Goal: Task Accomplishment & Management: Use online tool/utility

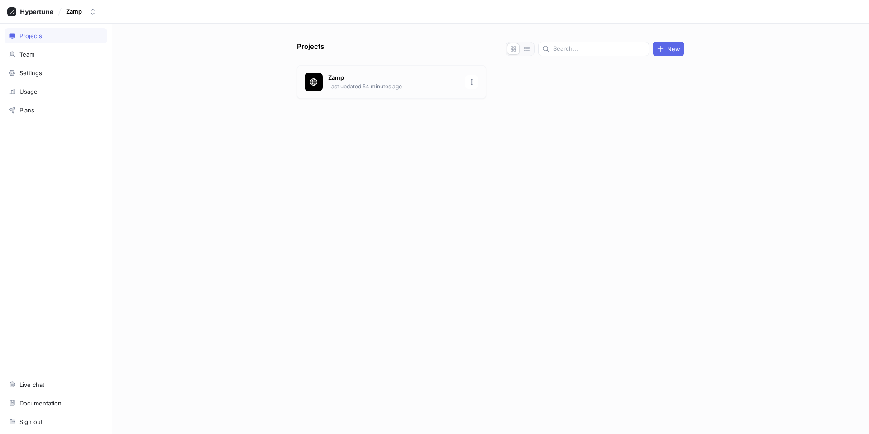
click at [361, 76] on p "Zamp" at bounding box center [393, 77] width 131 height 9
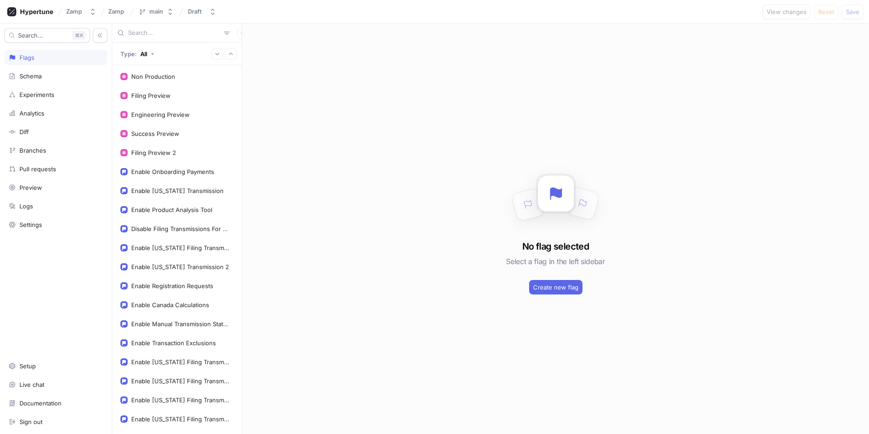
click at [139, 32] on input "text" at bounding box center [174, 33] width 92 height 9
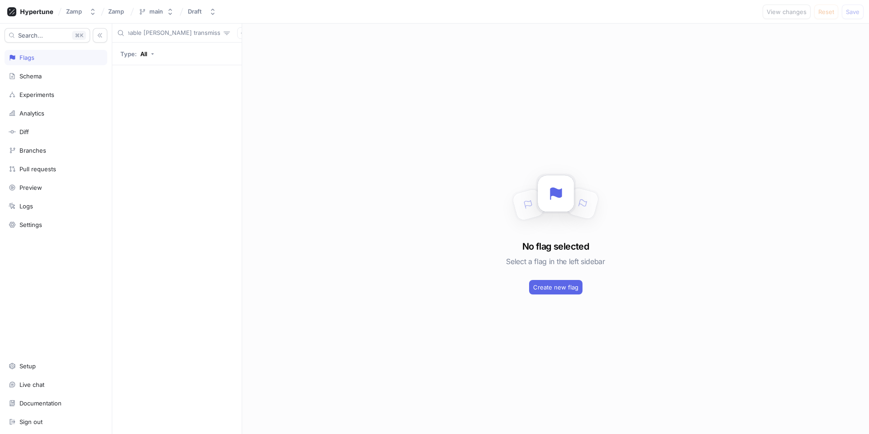
type input "Enable [PERSON_NAME] transmission"
click at [146, 33] on input "Enable [PERSON_NAME] transmission" at bounding box center [174, 33] width 92 height 9
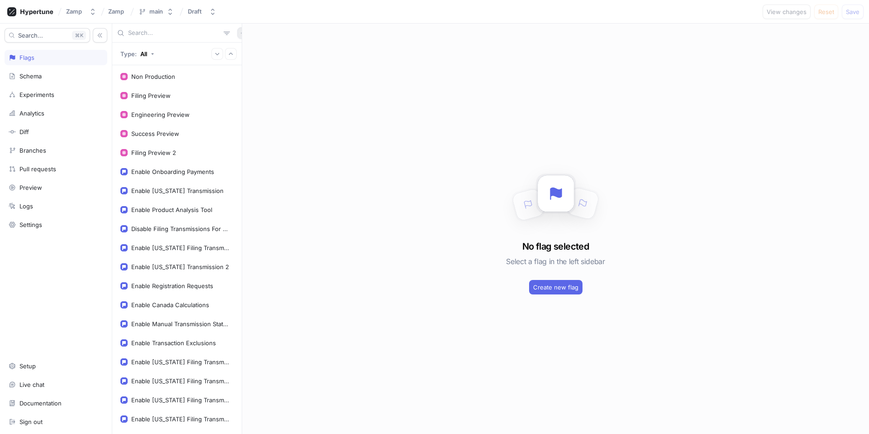
click at [237, 37] on button "button" at bounding box center [243, 33] width 12 height 12
click at [245, 53] on p "Flag" at bounding box center [245, 50] width 12 height 9
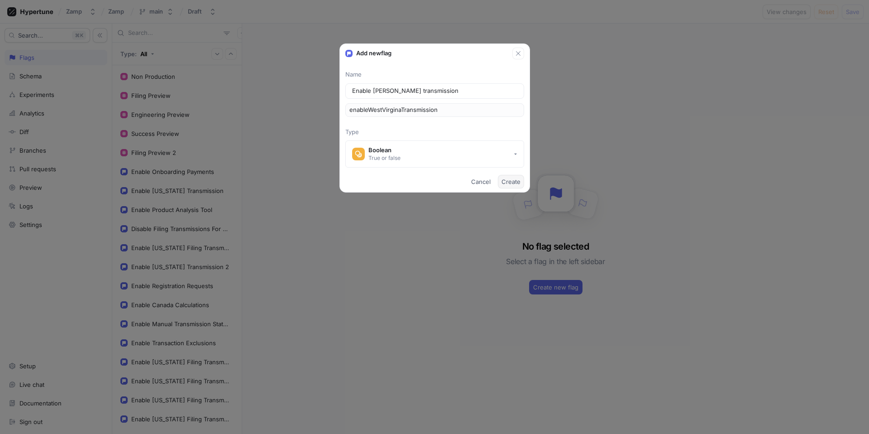
type input "Enable [PERSON_NAME] transmission"
click at [511, 183] on span "Create" at bounding box center [511, 181] width 19 height 5
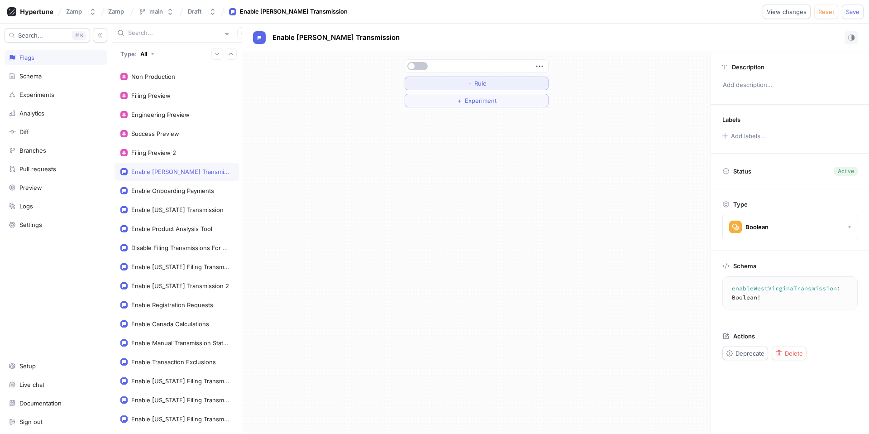
click at [479, 86] on span "Rule" at bounding box center [480, 83] width 12 height 5
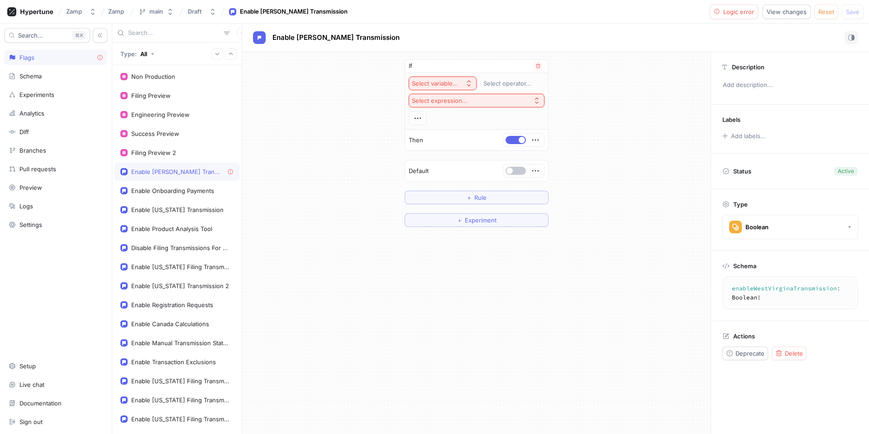
click at [434, 79] on button "Select variable..." at bounding box center [443, 84] width 68 height 14
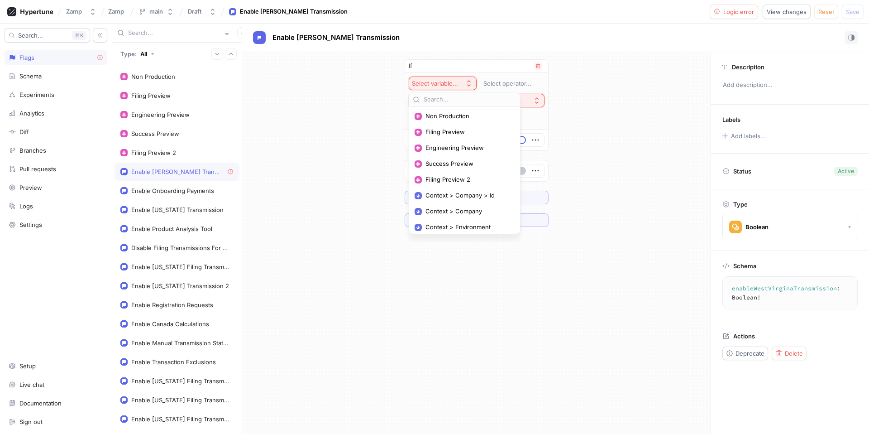
click at [453, 117] on span "Non Production" at bounding box center [468, 116] width 85 height 8
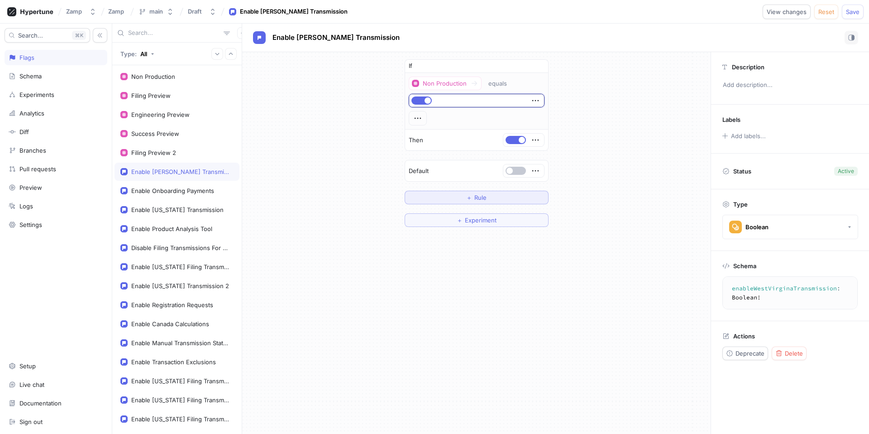
click at [475, 200] on span "Rule" at bounding box center [480, 197] width 12 height 5
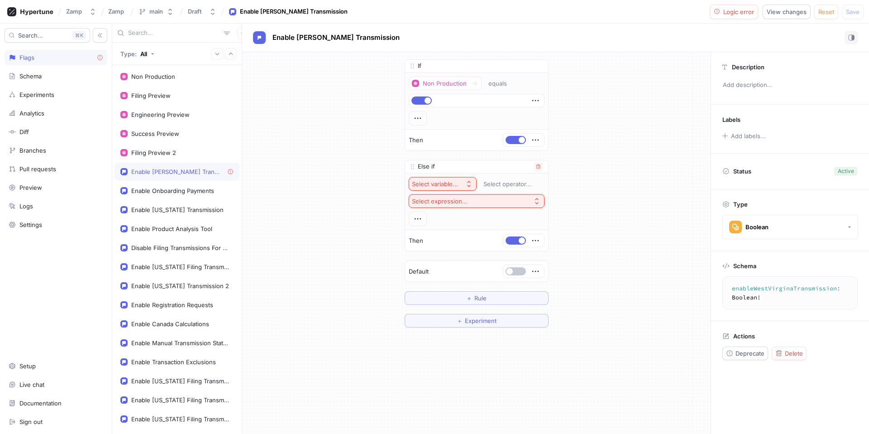
click at [468, 202] on button "Select expression..." at bounding box center [477, 201] width 136 height 14
click at [457, 185] on div "Select variable..." at bounding box center [437, 184] width 50 height 8
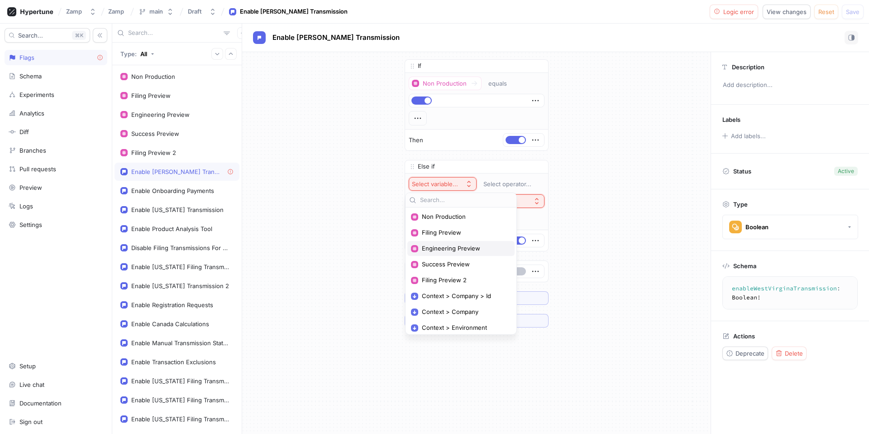
click at [460, 243] on div "Engineering Preview" at bounding box center [460, 248] width 107 height 15
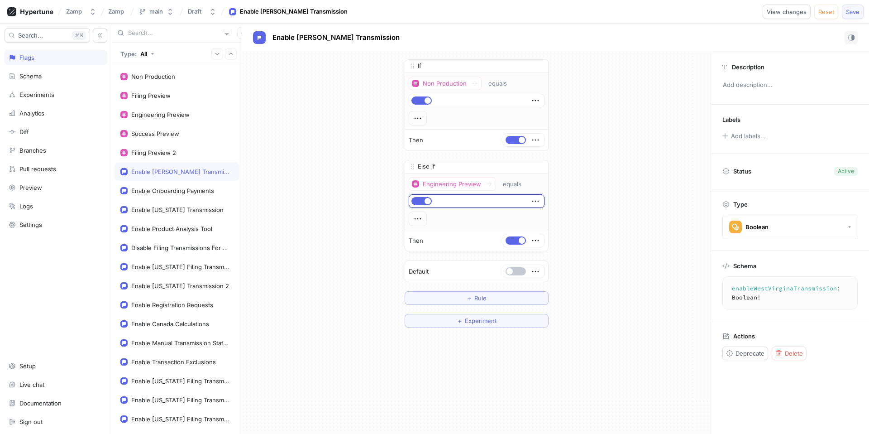
click at [847, 13] on span "Save" at bounding box center [853, 11] width 14 height 5
click at [784, 288] on textarea "enableWestVirginaTransmission: Boolean!" at bounding box center [802, 292] width 150 height 25
